Goal: Find specific page/section: Locate a particular part of the current website

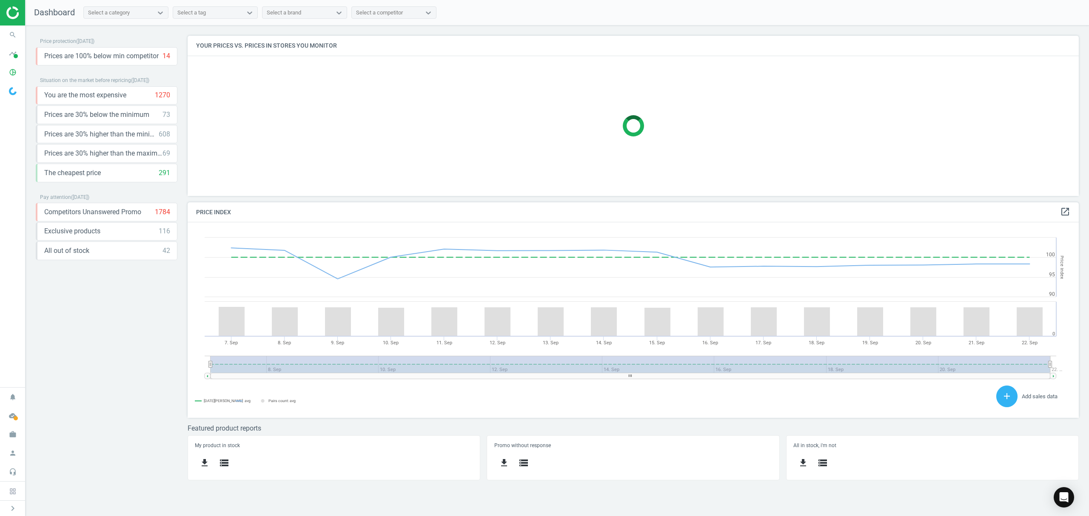
scroll to position [213, 909]
click at [17, 77] on icon "pie_chart_outlined" at bounding box center [13, 72] width 16 height 16
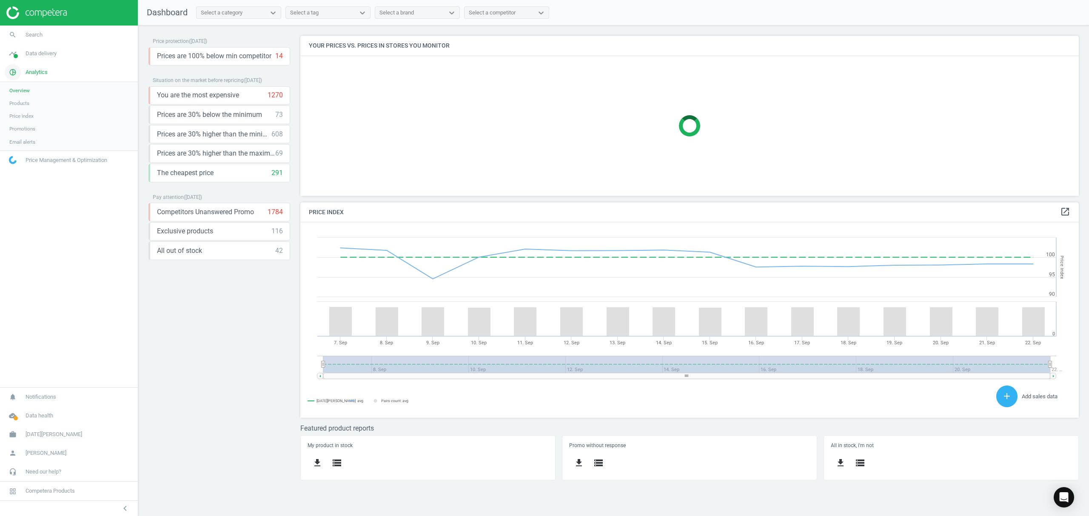
scroll to position [4, 4]
click at [12, 102] on span "Products" at bounding box center [19, 103] width 20 height 7
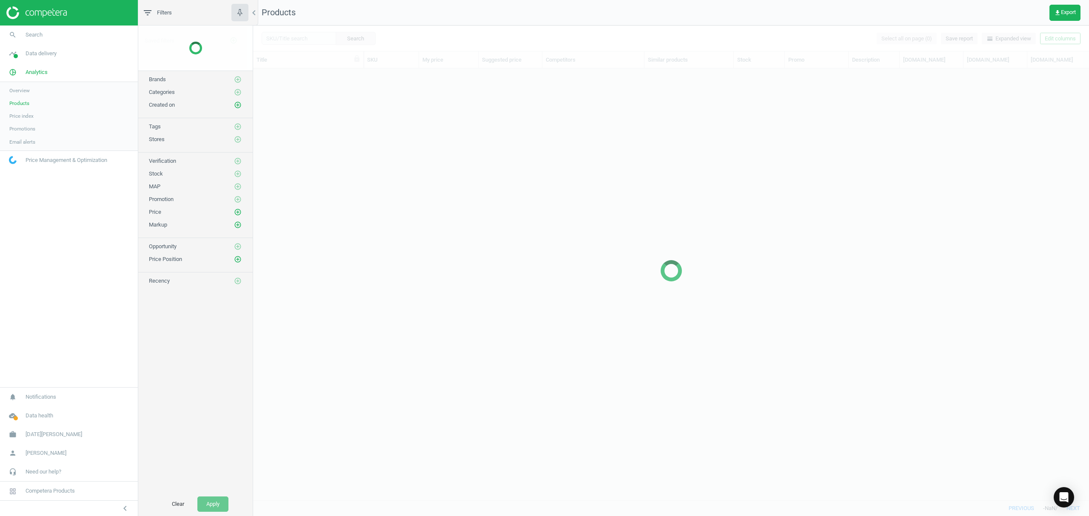
scroll to position [414, 827]
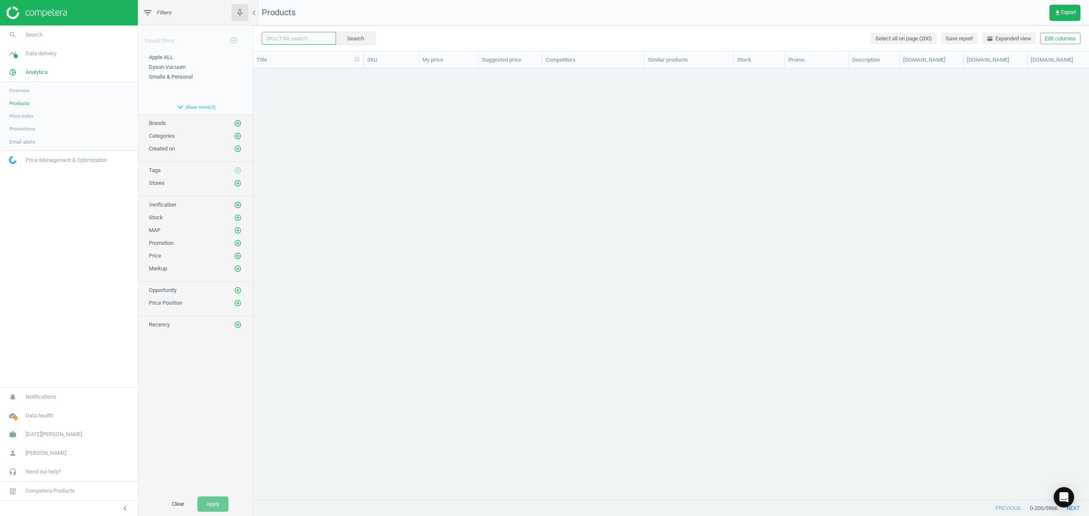
click at [290, 40] on input "text" at bounding box center [299, 38] width 74 height 13
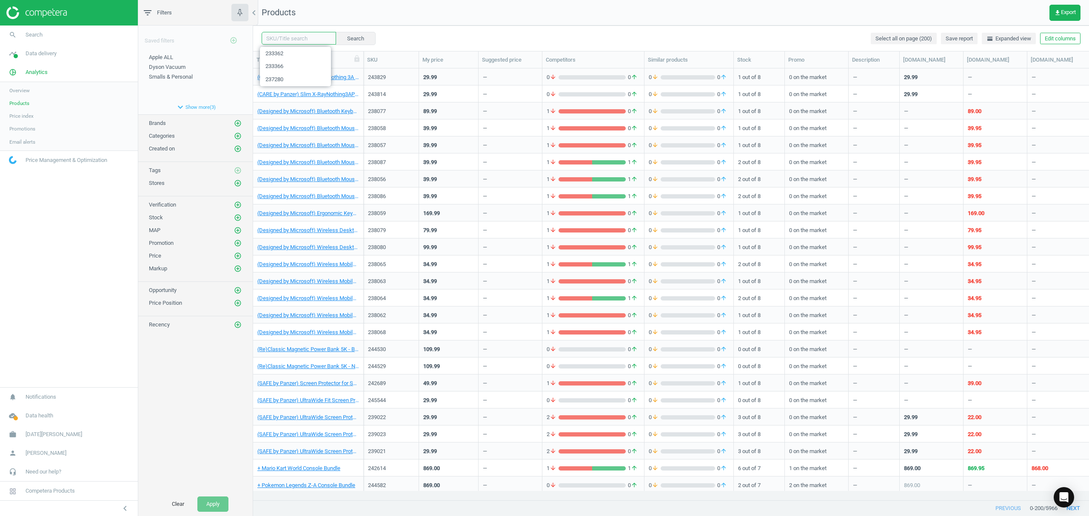
paste input "243136"
type input "243136"
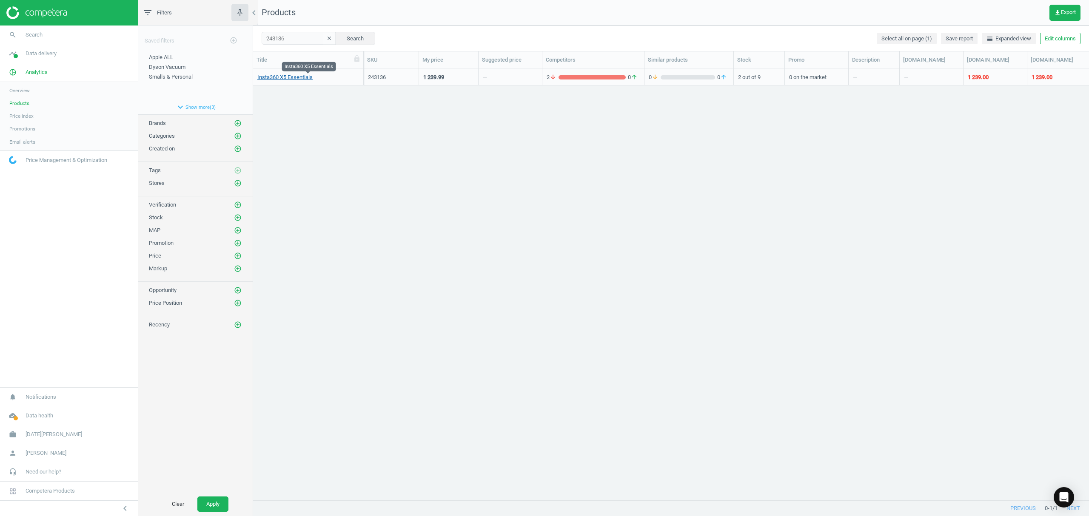
click at [281, 77] on link "Insta360 X5 Essentials" at bounding box center [284, 78] width 55 height 8
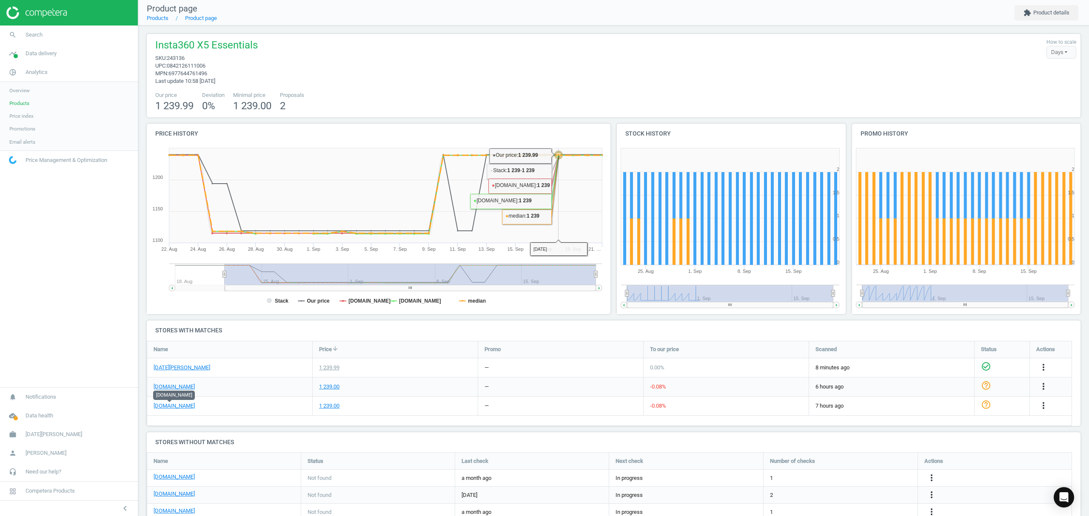
click at [556, 157] on icon at bounding box center [558, 155] width 9 height 9
